Goal: Transaction & Acquisition: Purchase product/service

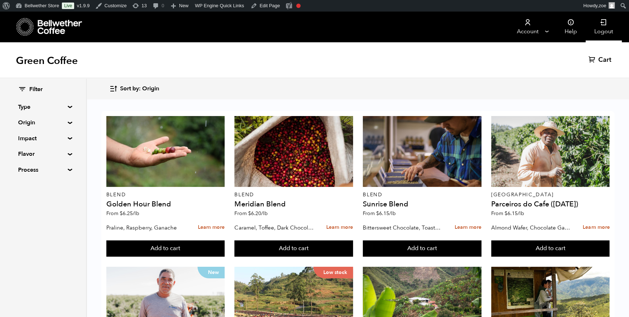
click at [601, 35] on link "Logout" at bounding box center [603, 27] width 36 height 31
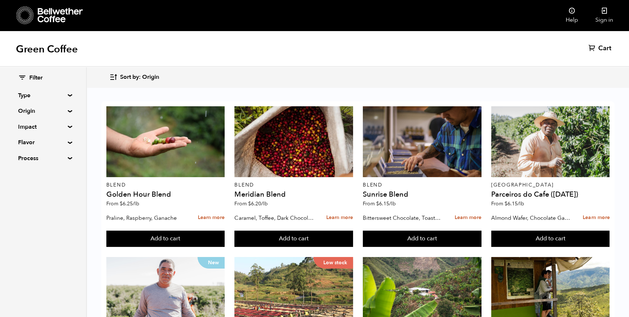
click at [63, 123] on summary "Impact" at bounding box center [43, 127] width 50 height 9
click at [23, 164] on input "Women's Lot" at bounding box center [21, 163] width 7 height 7
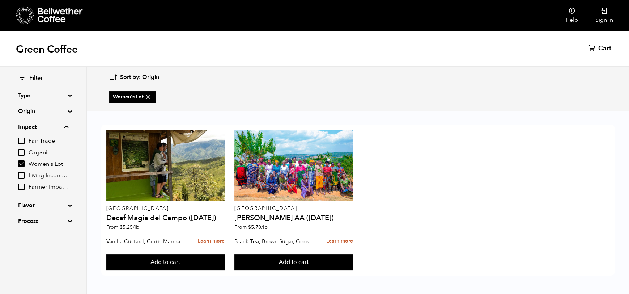
click at [148, 98] on icon at bounding box center [148, 96] width 7 height 7
checkbox input "false"
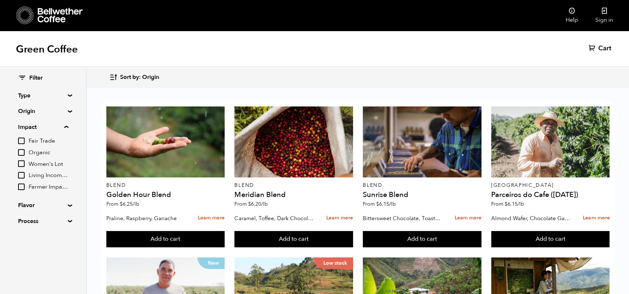
scroll to position [390, 0]
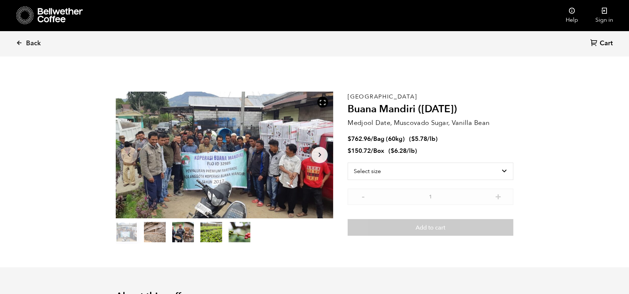
scroll to position [315, 385]
click at [382, 170] on select "Select size Bag (60kg) (132 lbs) Box (24 lbs)" at bounding box center [430, 170] width 166 height 17
select select "bag-3"
click at [347, 162] on select "Select size Bag (60kg) (132 lbs) Box (24 lbs)" at bounding box center [430, 170] width 166 height 17
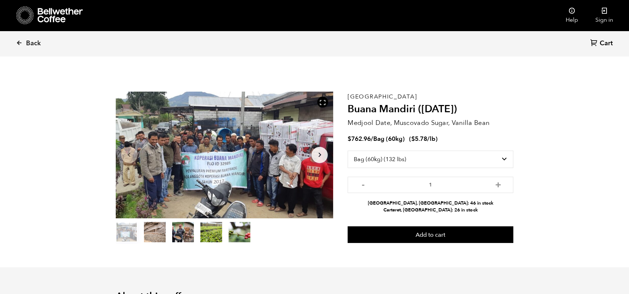
drag, startPoint x: 396, startPoint y: 201, endPoint x: 470, endPoint y: 211, distance: 75.1
click at [470, 211] on ul "Alameda, CA: 46 in stock Carteret, NJ: 26 in stock" at bounding box center [430, 207] width 166 height 14
click at [412, 202] on li "Alameda, CA: 46 in stock" at bounding box center [430, 203] width 166 height 7
drag, startPoint x: 404, startPoint y: 208, endPoint x: 470, endPoint y: 209, distance: 66.2
click at [470, 209] on li "Carteret, NJ: 26 in stock" at bounding box center [430, 209] width 166 height 7
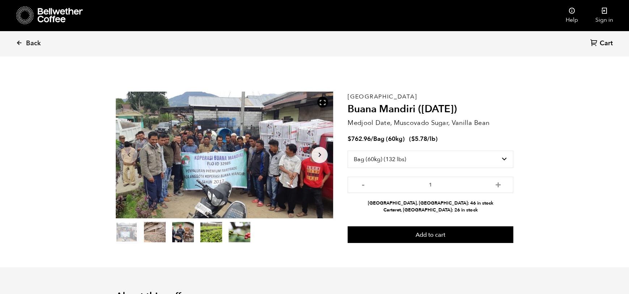
click at [28, 45] on span "Back" at bounding box center [33, 43] width 15 height 9
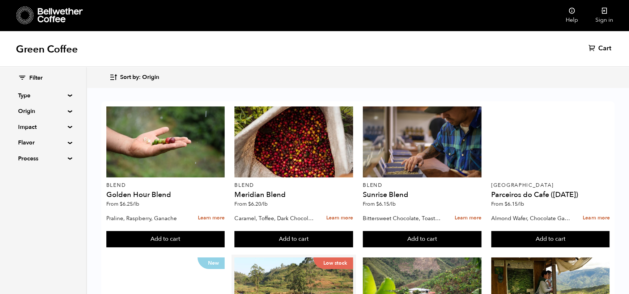
scroll to position [108, 0]
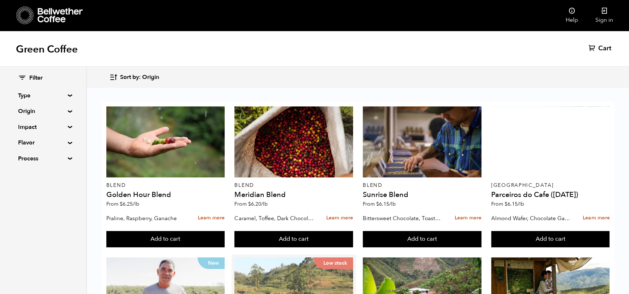
click at [267, 257] on div "Low stock" at bounding box center [293, 292] width 118 height 71
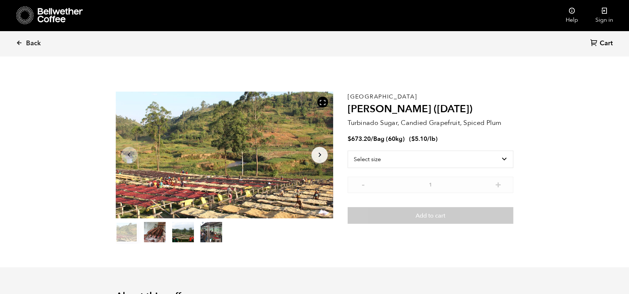
scroll to position [315, 385]
click at [390, 161] on select "Select size Bag (60kg) (132 lbs)" at bounding box center [430, 158] width 166 height 17
select select "bag-3"
click at [347, 150] on select "Select size Bag (60kg) (132 lbs)" at bounding box center [430, 158] width 166 height 17
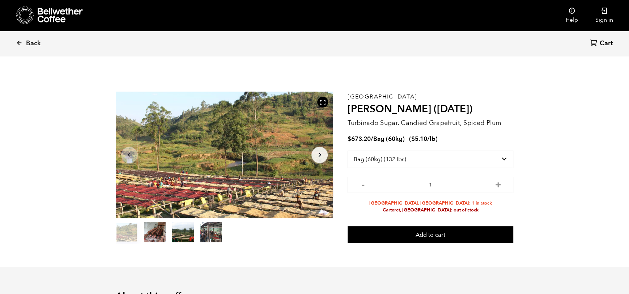
drag, startPoint x: 403, startPoint y: 206, endPoint x: 466, endPoint y: 207, distance: 62.5
click at [466, 207] on li "Carteret, NJ: out of stock" at bounding box center [430, 209] width 166 height 7
drag, startPoint x: 404, startPoint y: 203, endPoint x: 464, endPoint y: 203, distance: 60.0
click at [464, 203] on li "Alameda, CA: 1 in stock" at bounding box center [430, 203] width 166 height 7
click at [20, 42] on icon at bounding box center [19, 42] width 7 height 7
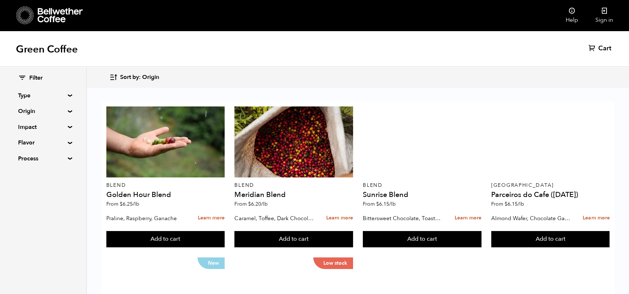
scroll to position [328, 0]
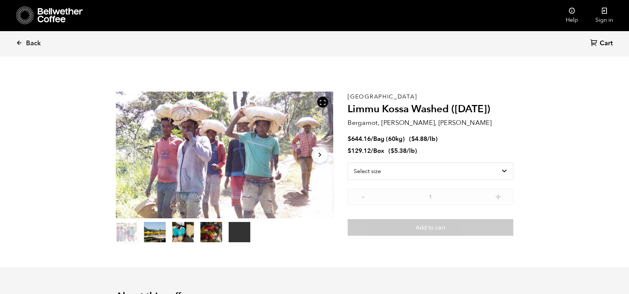
scroll to position [315, 385]
click at [409, 172] on select "Select size Bag (60kg) (132 lbs) Box (24 lbs)" at bounding box center [430, 170] width 166 height 17
select select "bag-3"
click at [347, 162] on select "Select size Bag (60kg) (132 lbs) Box (24 lbs)" at bounding box center [430, 170] width 166 height 17
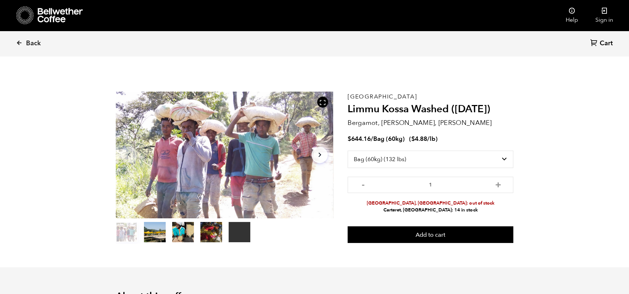
drag, startPoint x: 399, startPoint y: 202, endPoint x: 450, endPoint y: 206, distance: 50.5
click at [450, 206] on ul "[GEOGRAPHIC_DATA], [GEOGRAPHIC_DATA]: out of stock [GEOGRAPHIC_DATA], [GEOGRAPH…" at bounding box center [430, 207] width 166 height 14
click at [32, 43] on span "Back" at bounding box center [33, 43] width 15 height 9
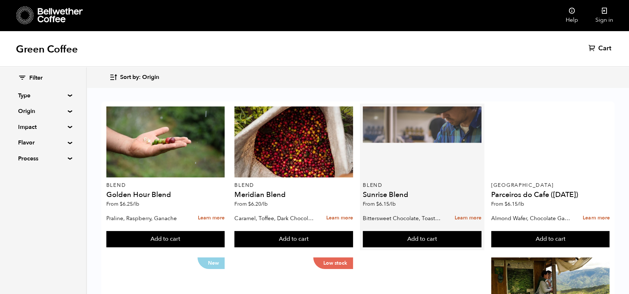
scroll to position [322, 0]
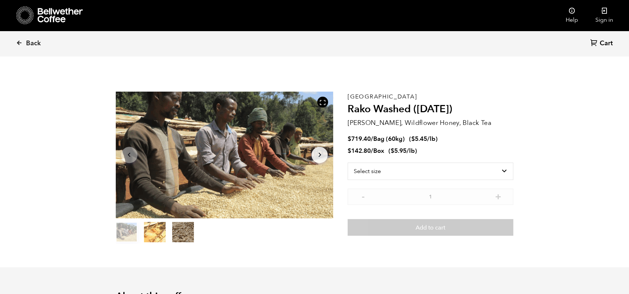
scroll to position [315, 385]
click at [377, 172] on select "Select size Bag (60kg) (132 lbs) Box (24 lbs)" at bounding box center [430, 170] width 166 height 17
select select "bag-3"
click at [347, 162] on select "Select size Bag (60kg) (132 lbs) Box (24 lbs)" at bounding box center [430, 170] width 166 height 17
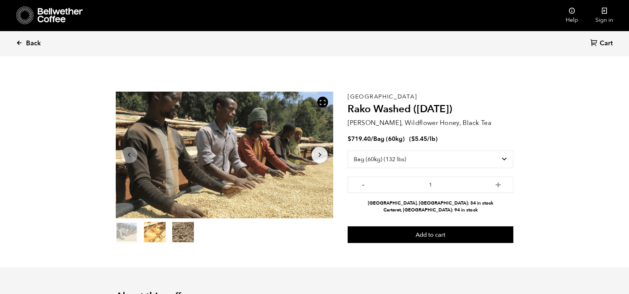
click at [30, 40] on span "Back" at bounding box center [33, 43] width 15 height 9
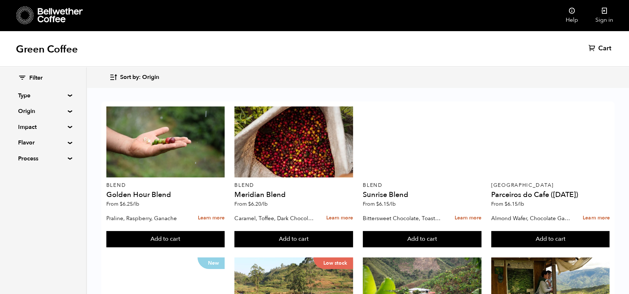
scroll to position [90, 0]
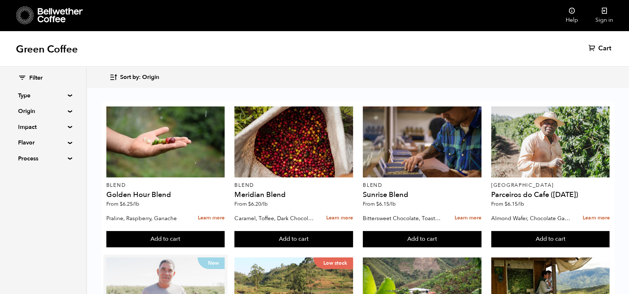
click at [166, 257] on div "New" at bounding box center [165, 292] width 118 height 71
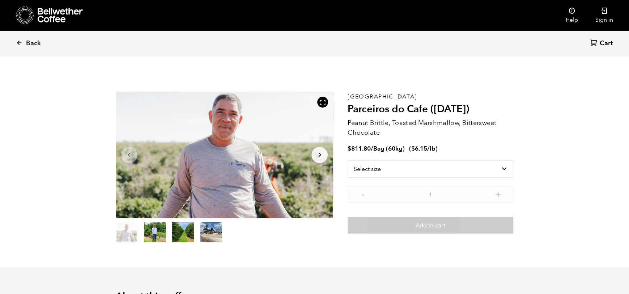
scroll to position [315, 385]
click at [489, 170] on select "Select size Bag (60kg) (132 lbs)" at bounding box center [430, 168] width 166 height 17
select select "bag-3"
click at [347, 160] on select "Select size Bag (60kg) (132 lbs)" at bounding box center [430, 168] width 166 height 17
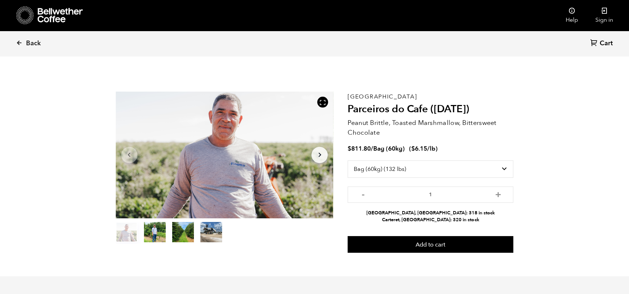
drag, startPoint x: 431, startPoint y: 215, endPoint x: 456, endPoint y: 217, distance: 24.6
click at [456, 217] on li "Carteret, NJ: 320 in stock" at bounding box center [430, 219] width 166 height 7
click at [18, 43] on icon at bounding box center [19, 42] width 7 height 7
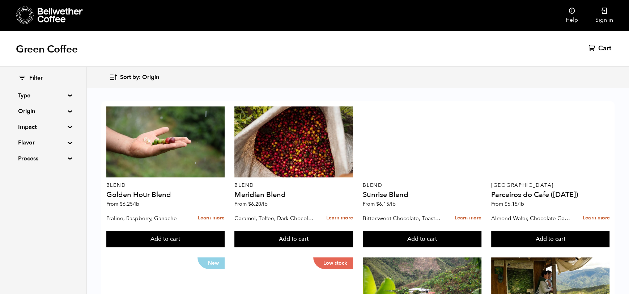
scroll to position [523, 0]
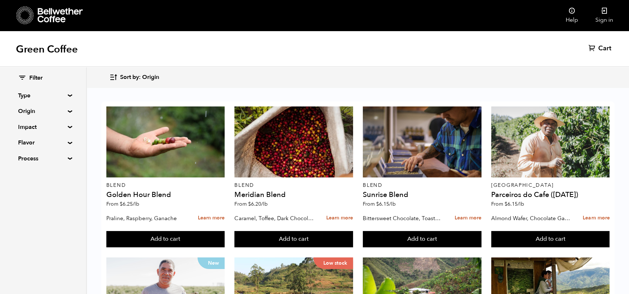
click at [66, 125] on summary "Impact" at bounding box center [43, 127] width 50 height 9
drag, startPoint x: 59, startPoint y: 132, endPoint x: 65, endPoint y: 131, distance: 6.6
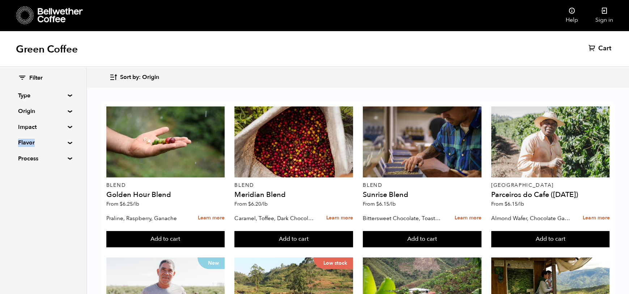
click at [63, 132] on div "Filter Type Blend Single Origin Decaf Seasonal Year Round Origin Blend Brazil B…" at bounding box center [43, 118] width 50 height 89
click at [68, 127] on summary "Impact" at bounding box center [43, 127] width 50 height 9
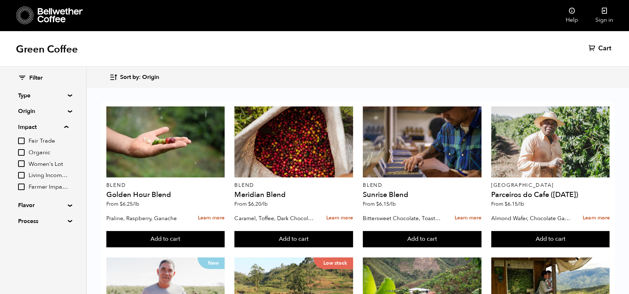
click at [20, 162] on input "Women's Lot" at bounding box center [21, 163] width 7 height 7
checkbox input "true"
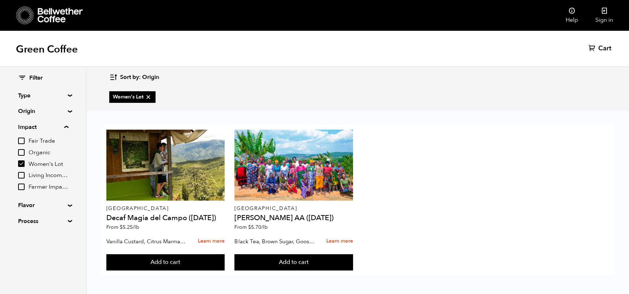
scroll to position [0, 0]
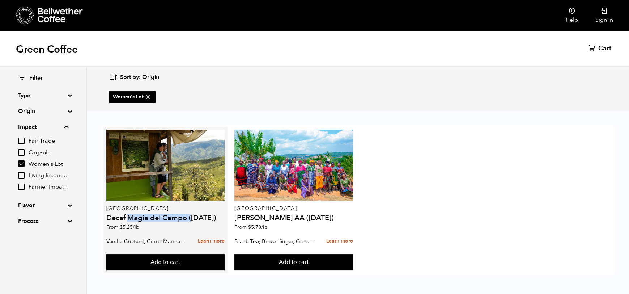
drag, startPoint x: 128, startPoint y: 217, endPoint x: 191, endPoint y: 220, distance: 62.6
click at [191, 220] on h4 "Decaf Magia del Campo (MAR 25)" at bounding box center [165, 217] width 118 height 7
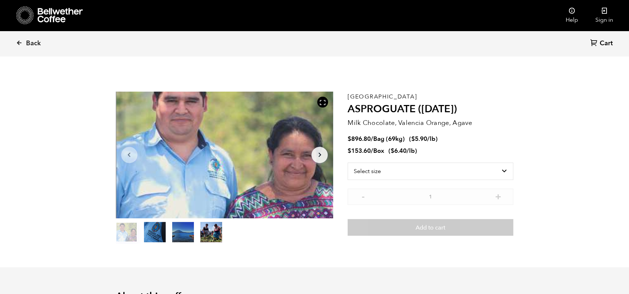
scroll to position [315, 385]
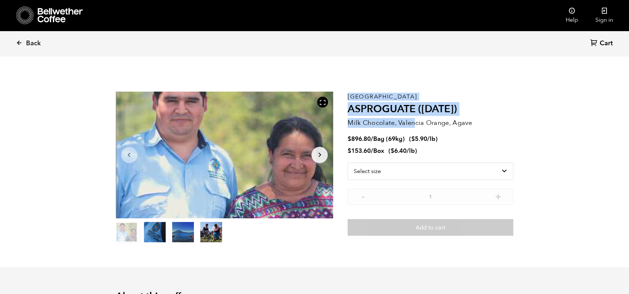
drag, startPoint x: 345, startPoint y: 125, endPoint x: 412, endPoint y: 127, distance: 66.5
click at [412, 127] on section "Item 1 of 4 Arrow Left Arrow Right item 0 item 1 item 2 item 3 Item 1 of 4 Guat…" at bounding box center [315, 167] width 434 height 199
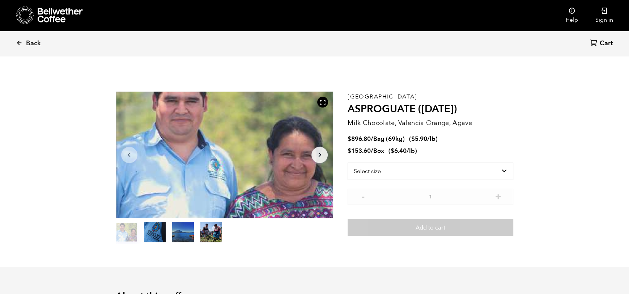
click at [413, 127] on p "Milk Chocolate, Valencia Orange, Agave" at bounding box center [430, 123] width 166 height 10
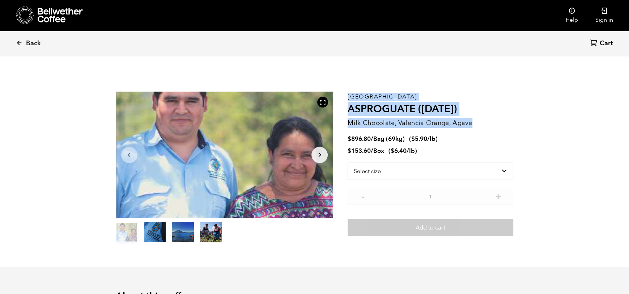
drag, startPoint x: 483, startPoint y: 122, endPoint x: 345, endPoint y: 121, distance: 137.7
click at [345, 121] on section "Item 1 of 4 Arrow Left Arrow Right item 0 item 1 item 2 item 3 Item 1 of 4 Guat…" at bounding box center [315, 167] width 434 height 199
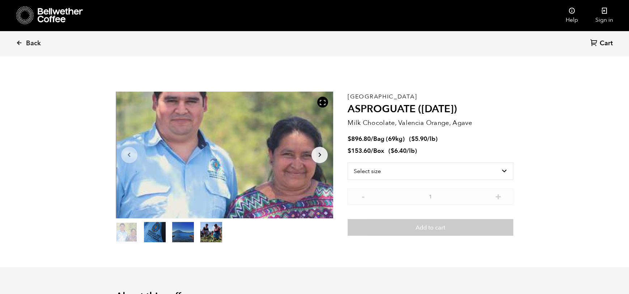
click at [391, 130] on div "Guatemala ASPROGUATE ([DATE]) Milk Chocolate, Valencia Orange, Agave $ 896.80 /…" at bounding box center [430, 167] width 166 height 152
